Goal: Check status: Check status

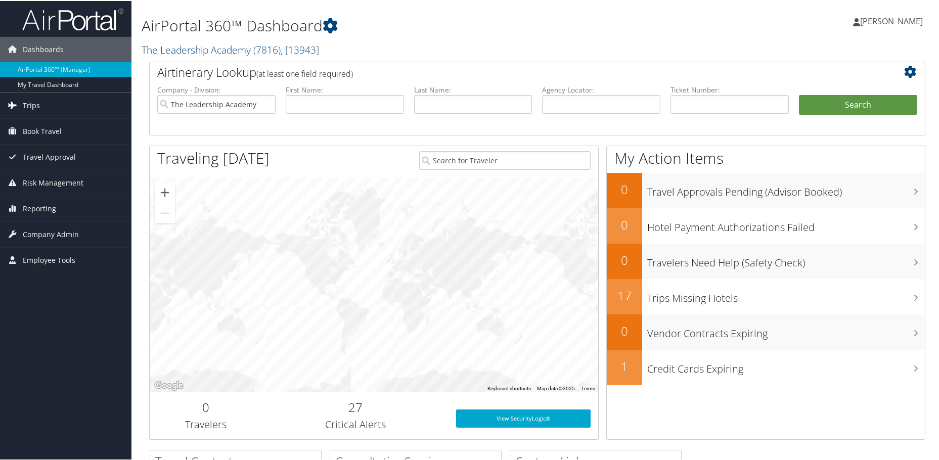
click at [71, 104] on link "Trips" at bounding box center [66, 104] width 132 height 25
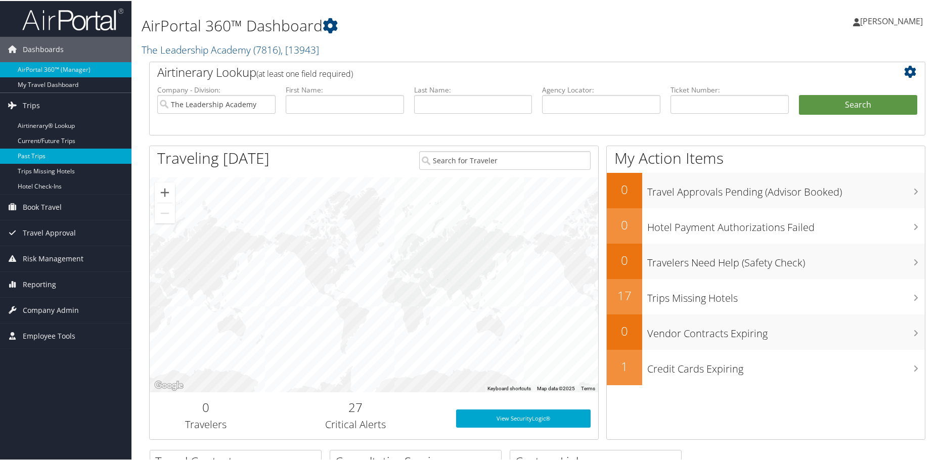
click at [54, 151] on link "Past Trips" at bounding box center [66, 155] width 132 height 15
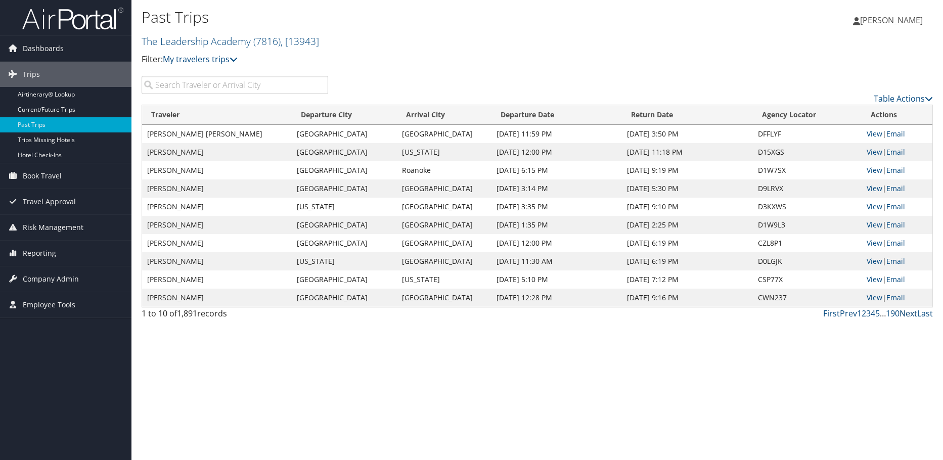
click at [912, 314] on link "Next" at bounding box center [909, 313] width 18 height 11
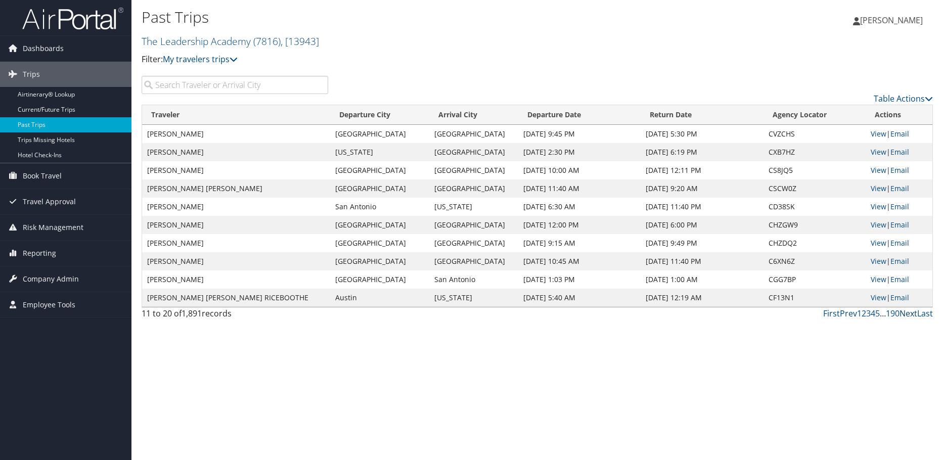
click at [912, 315] on link "Next" at bounding box center [909, 313] width 18 height 11
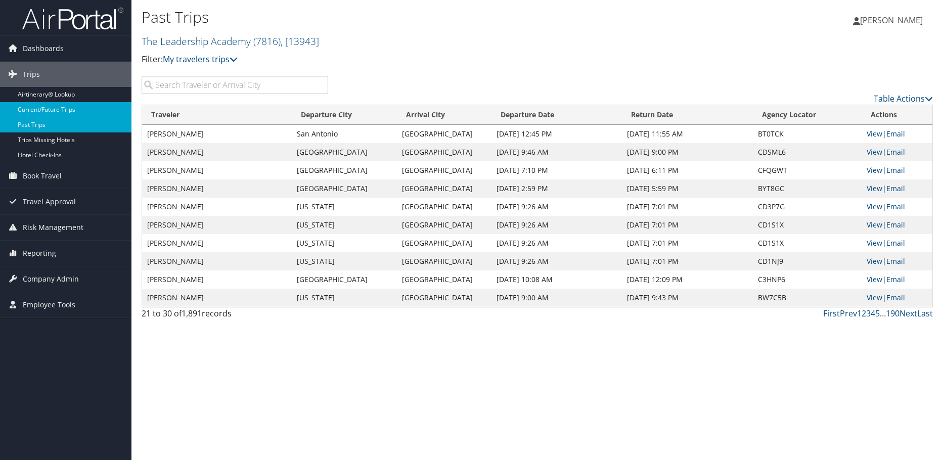
click at [63, 108] on link "Current/Future Trips" at bounding box center [66, 109] width 132 height 15
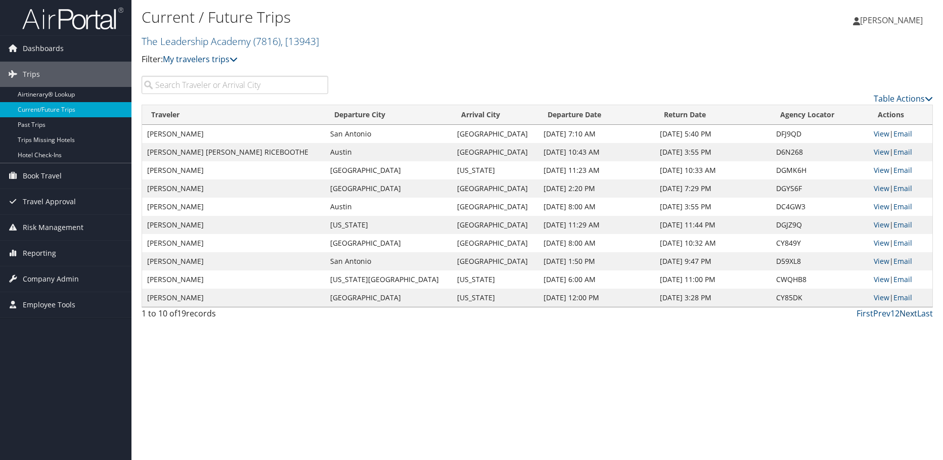
click at [904, 312] on link "Next" at bounding box center [909, 313] width 18 height 11
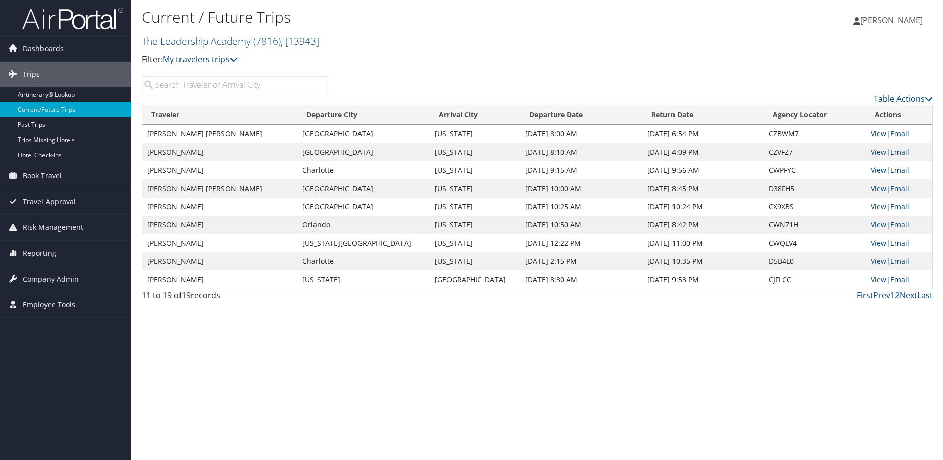
click at [877, 132] on link "View" at bounding box center [879, 134] width 16 height 10
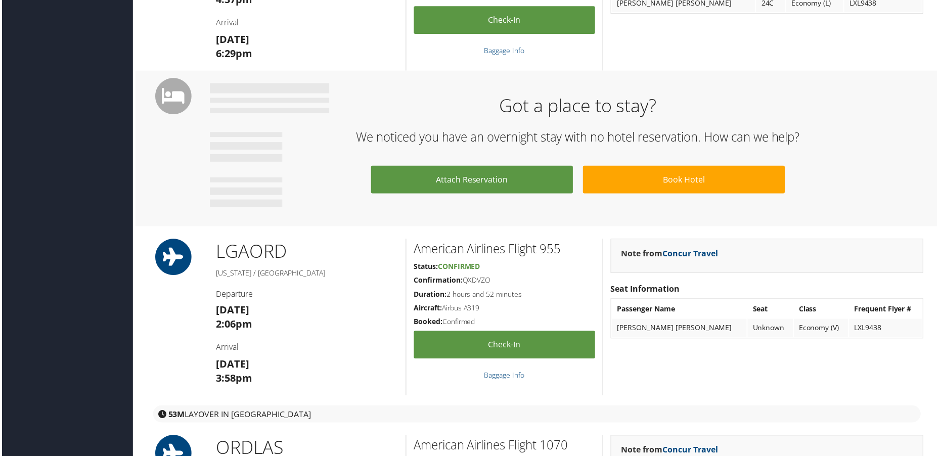
scroll to position [607, 0]
